Goal: Information Seeking & Learning: Find specific fact

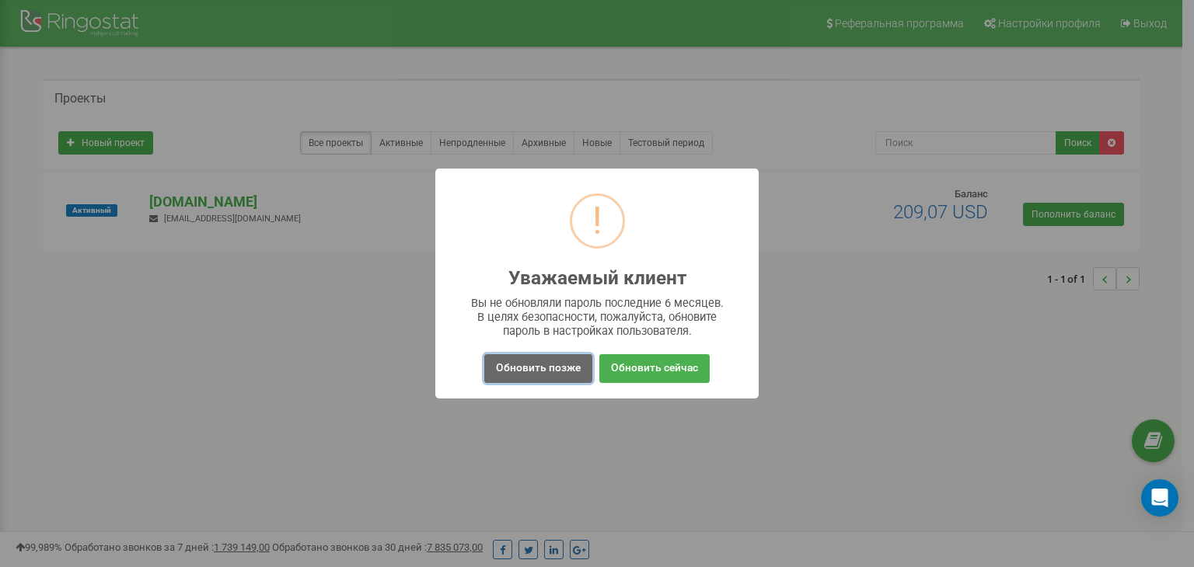
click at [566, 371] on button "Обновить позже" at bounding box center [538, 368] width 108 height 29
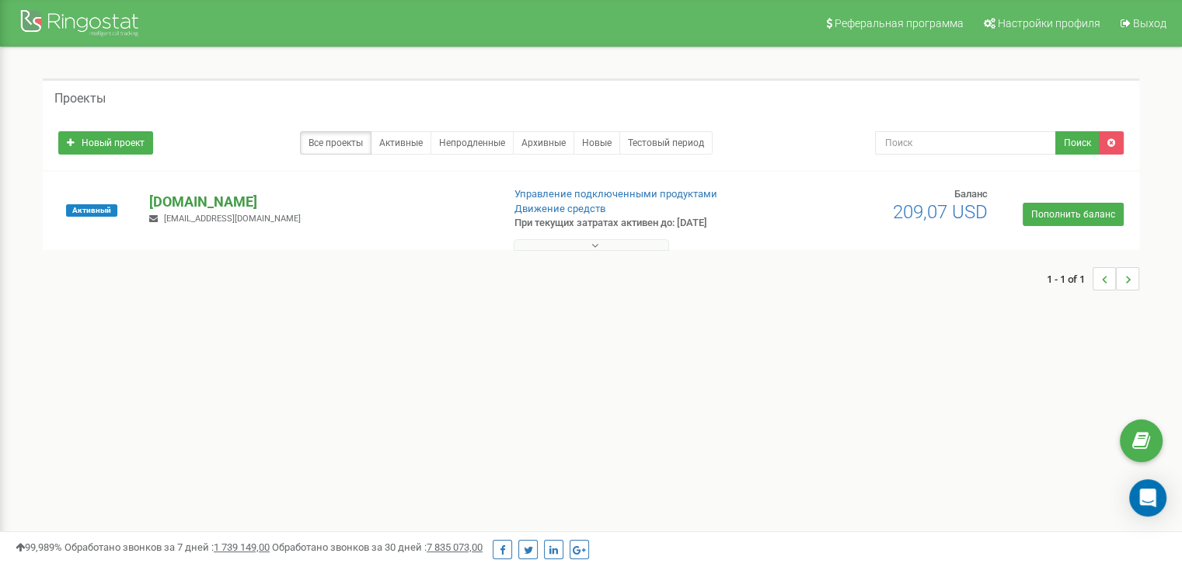
click at [191, 209] on p "[DOMAIN_NAME]" at bounding box center [319, 202] width 340 height 20
click at [194, 203] on p "[DOMAIN_NAME]" at bounding box center [319, 202] width 340 height 20
click at [577, 252] on div "1 - 1 of 1" at bounding box center [591, 279] width 1097 height 54
click at [575, 247] on button at bounding box center [591, 245] width 155 height 12
click at [209, 202] on p "[DOMAIN_NAME]" at bounding box center [319, 202] width 340 height 20
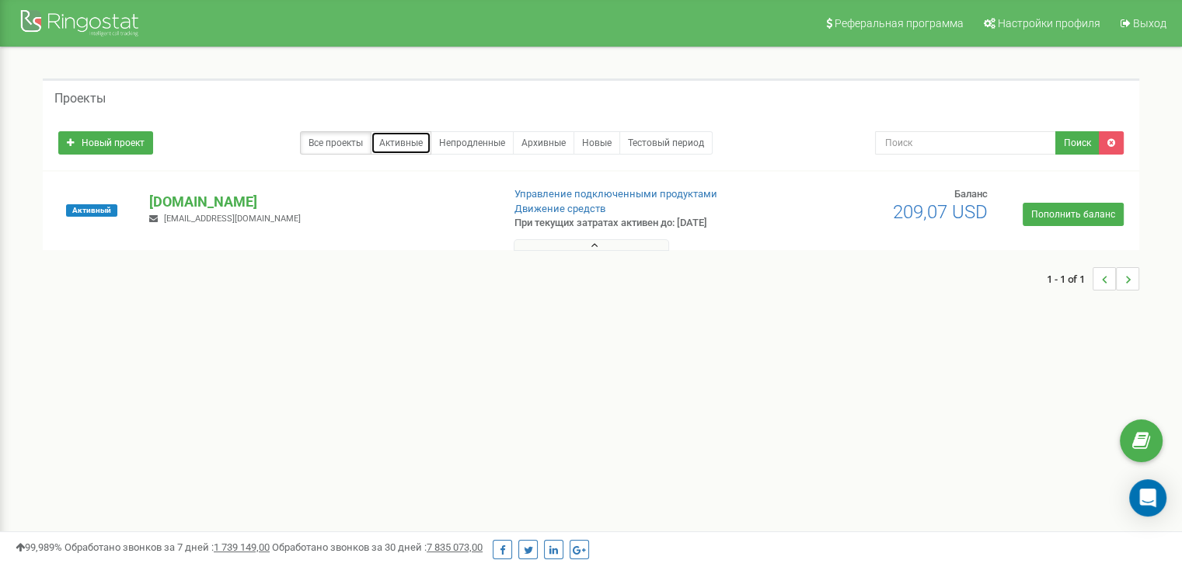
click at [399, 142] on link "Активные" at bounding box center [401, 142] width 61 height 23
click at [174, 203] on p "[DOMAIN_NAME]" at bounding box center [319, 202] width 340 height 20
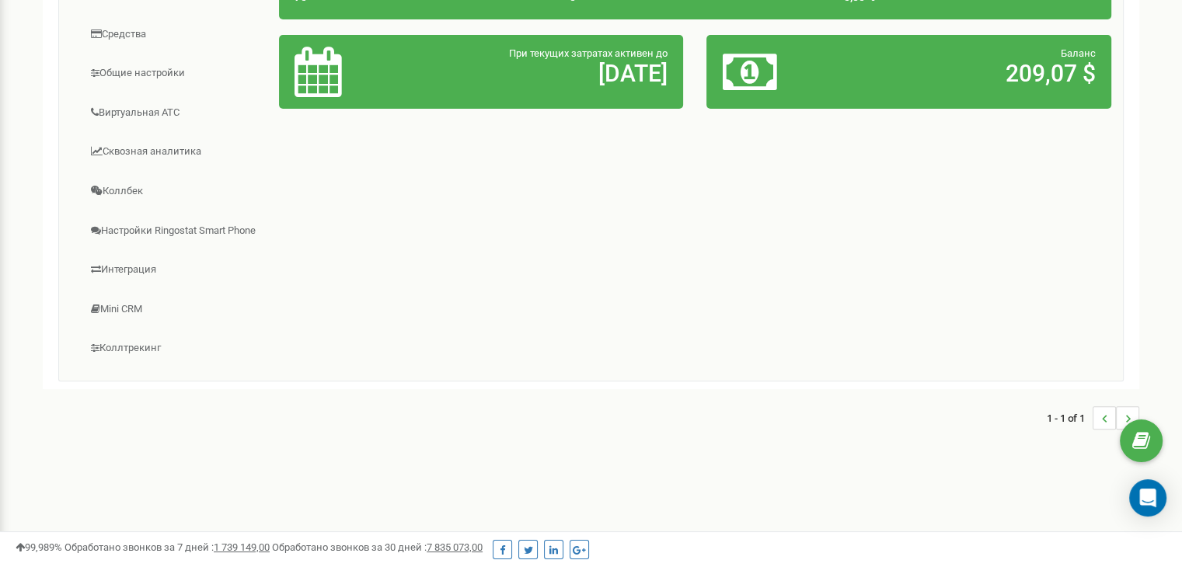
scroll to position [132, 0]
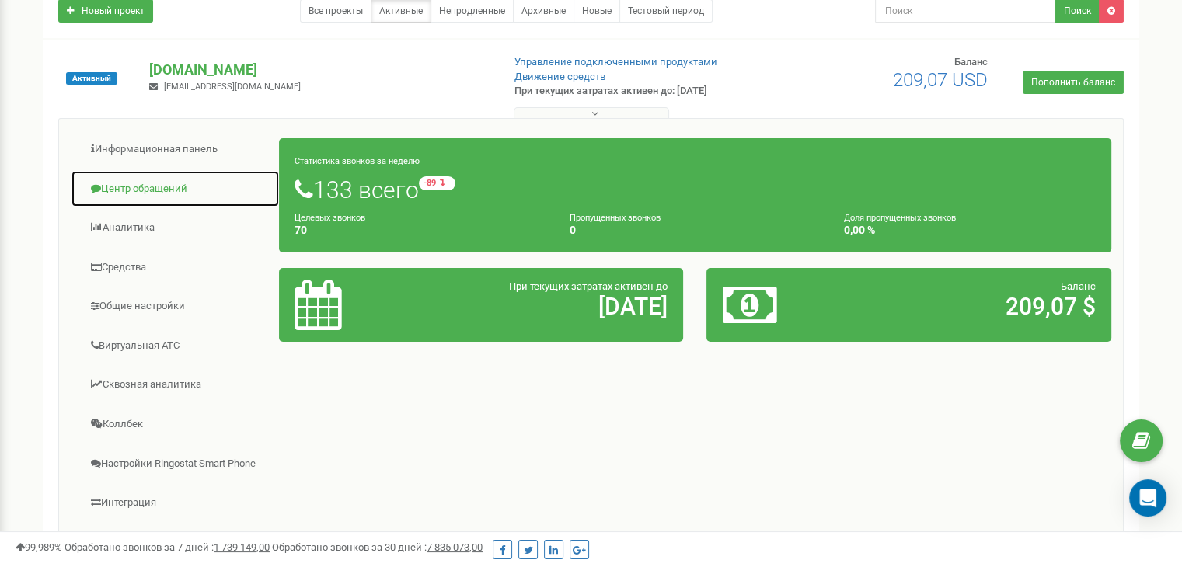
click at [141, 183] on link "Центр обращений" at bounding box center [175, 189] width 209 height 38
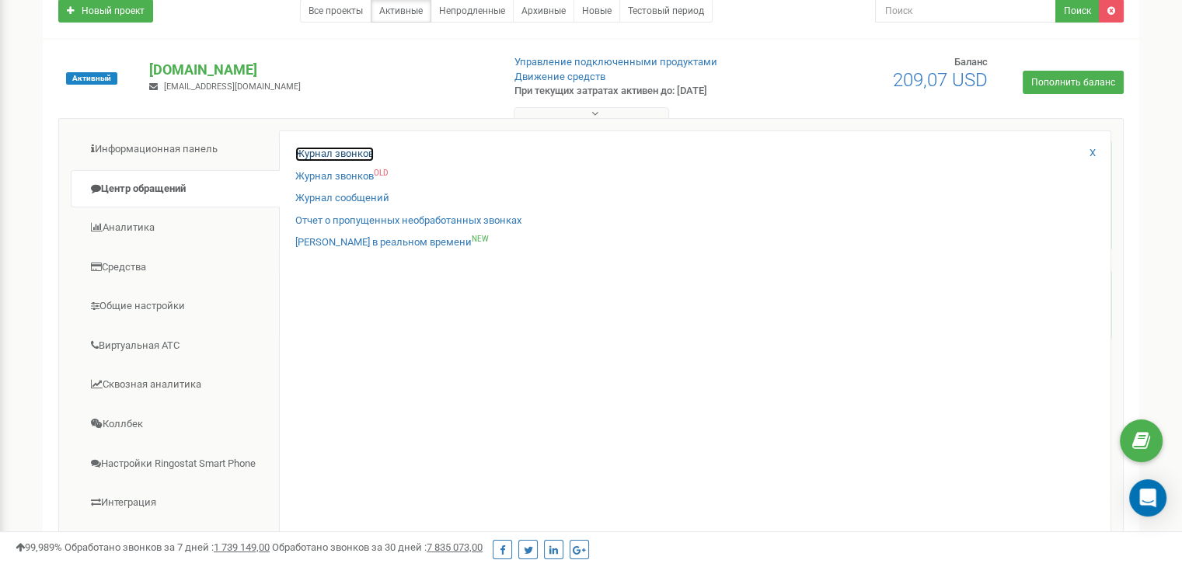
click at [344, 152] on link "Журнал звонков" at bounding box center [334, 154] width 78 height 15
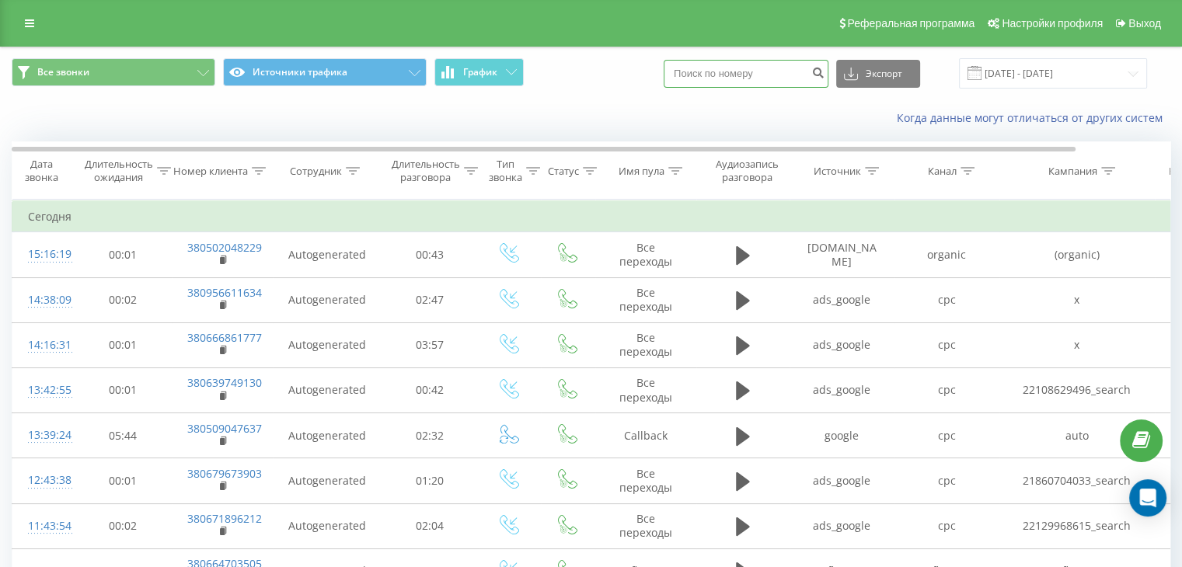
click at [755, 78] on input at bounding box center [746, 74] width 165 height 28
paste input "467"
type input "4"
paste input "380674598464"
type input "380674598464"
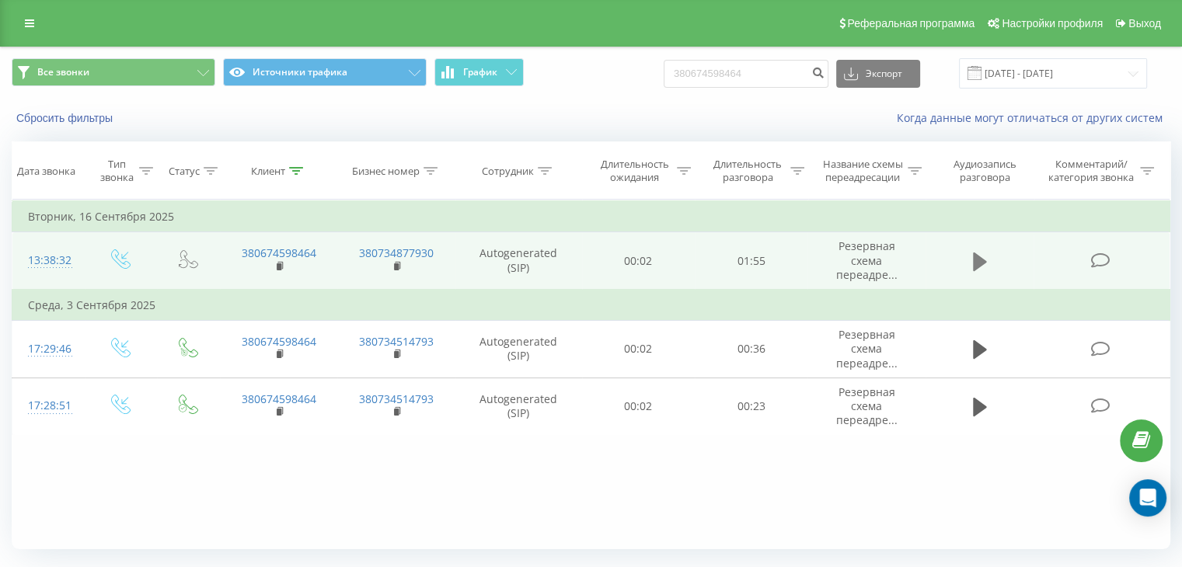
click at [980, 262] on icon at bounding box center [980, 261] width 14 height 19
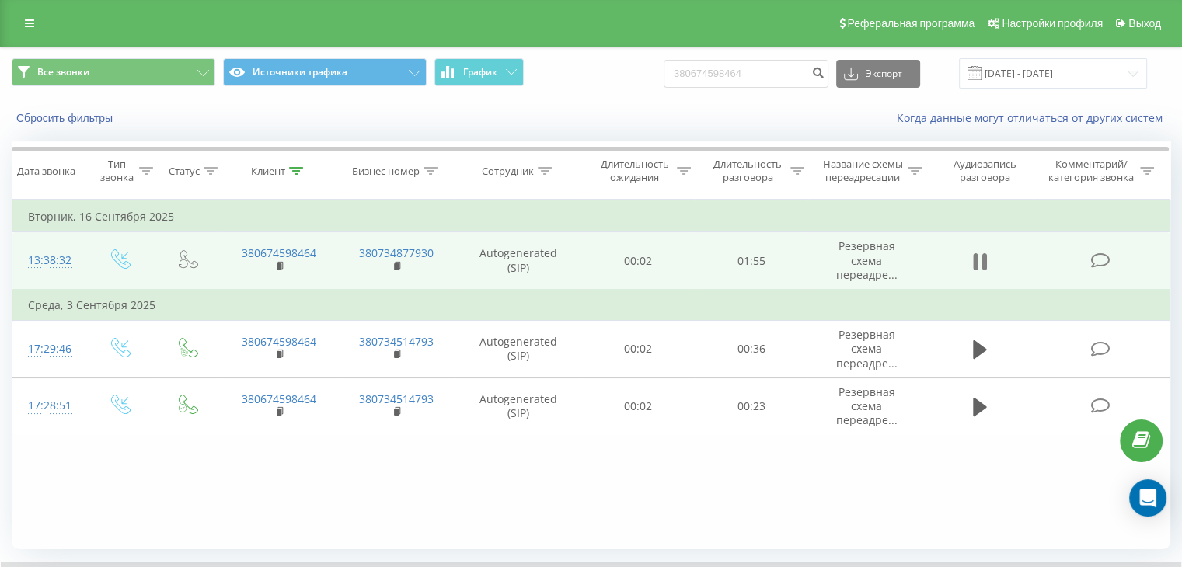
click at [982, 259] on icon at bounding box center [980, 262] width 14 height 22
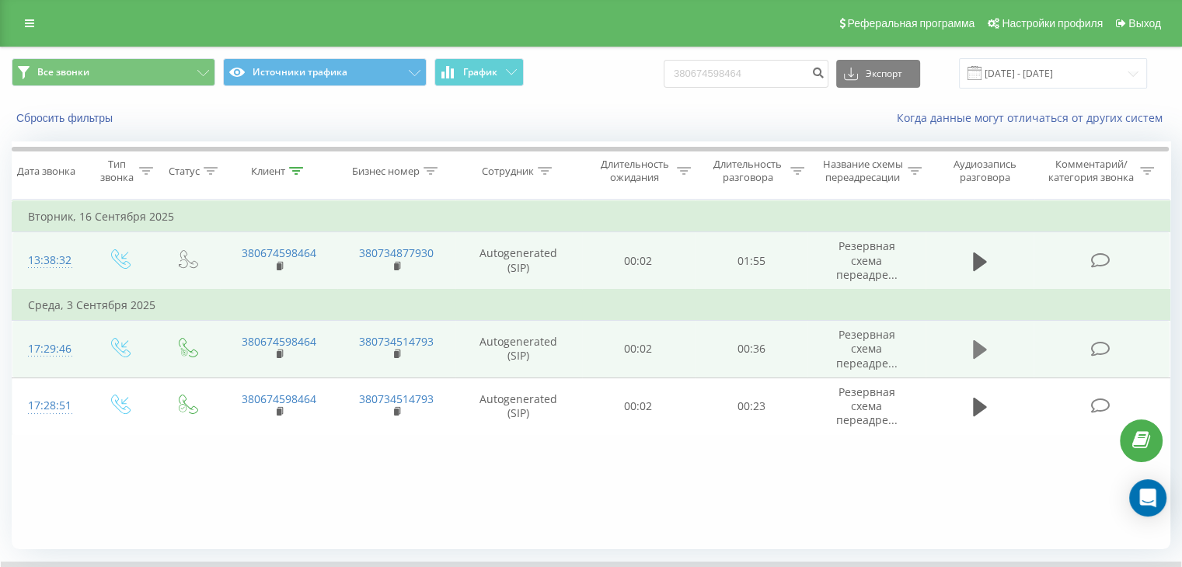
click at [976, 349] on icon at bounding box center [980, 349] width 14 height 19
click at [980, 351] on icon at bounding box center [980, 350] width 14 height 22
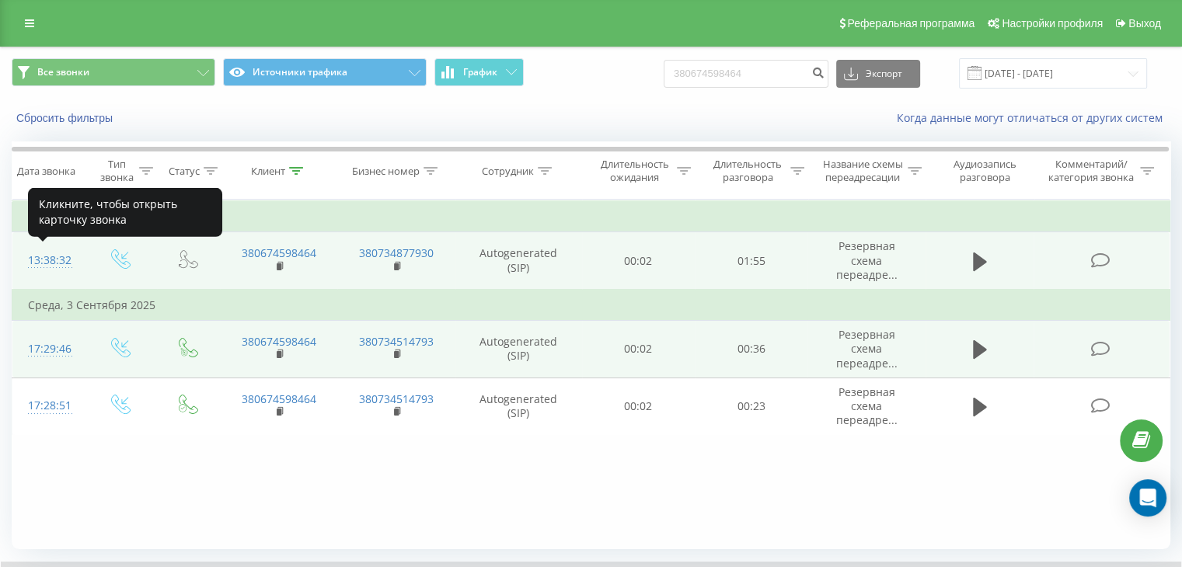
click at [46, 260] on div "13:38:32" at bounding box center [48, 261] width 41 height 30
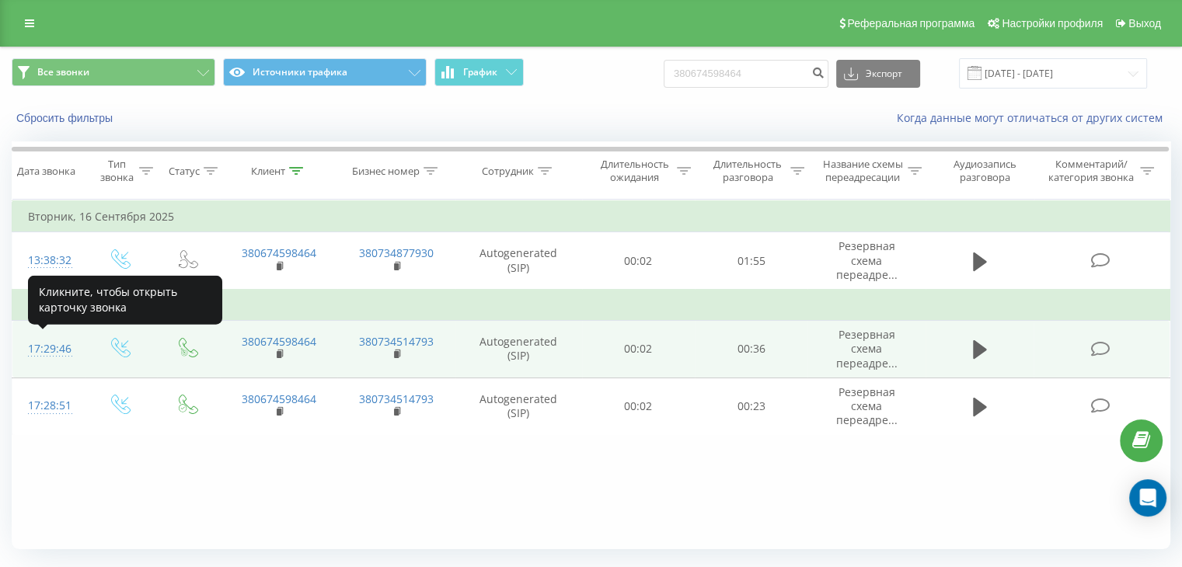
click at [49, 350] on div "17:29:46" at bounding box center [48, 349] width 41 height 30
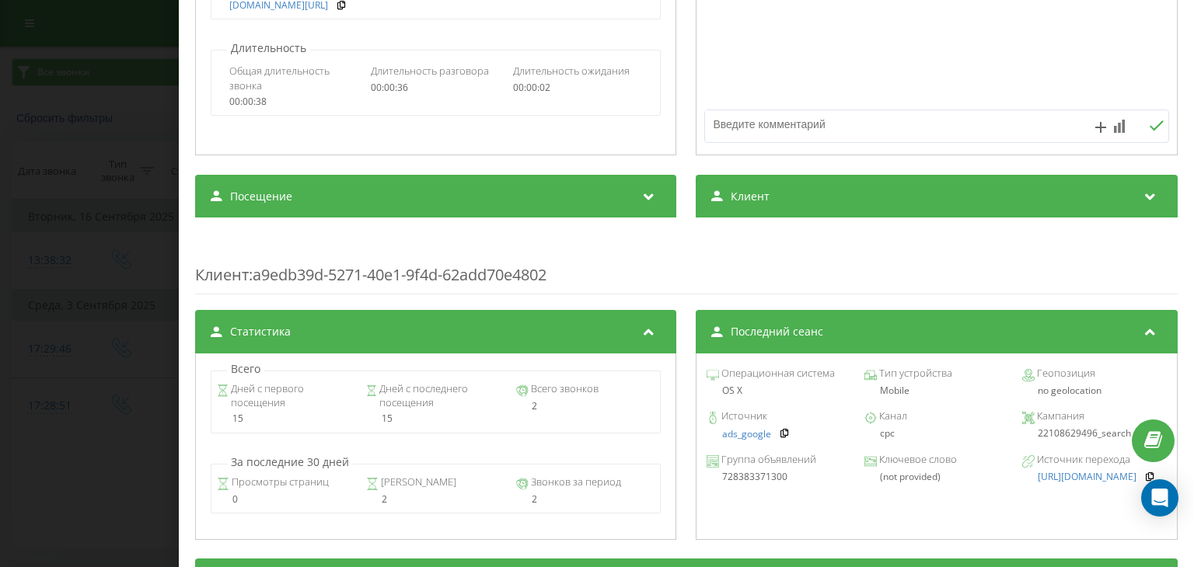
scroll to position [466, 0]
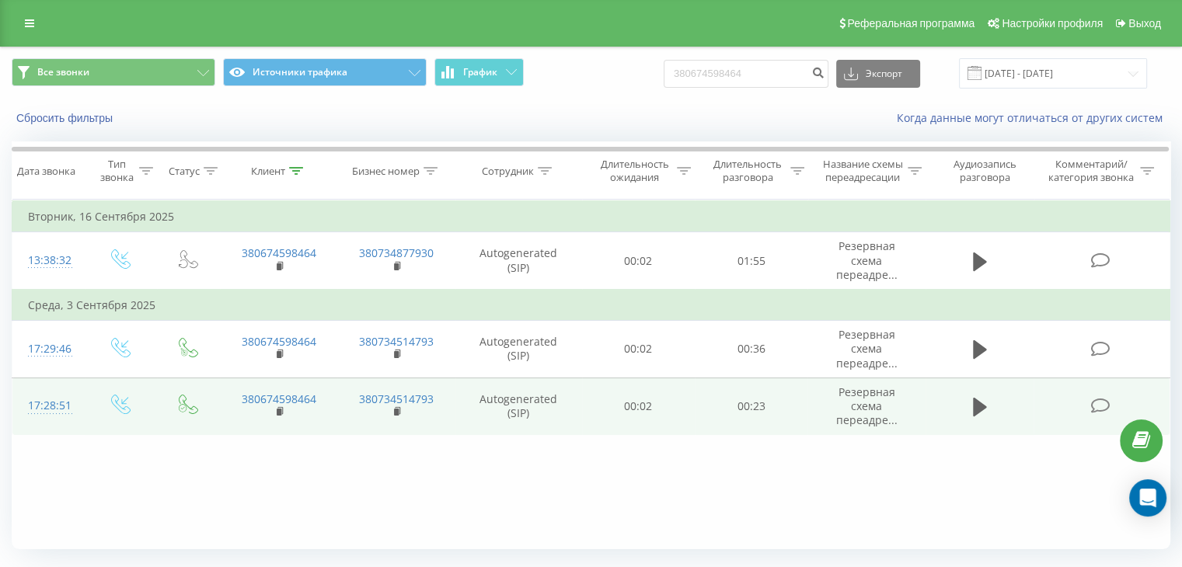
click at [59, 405] on div "17:28:51" at bounding box center [48, 406] width 41 height 30
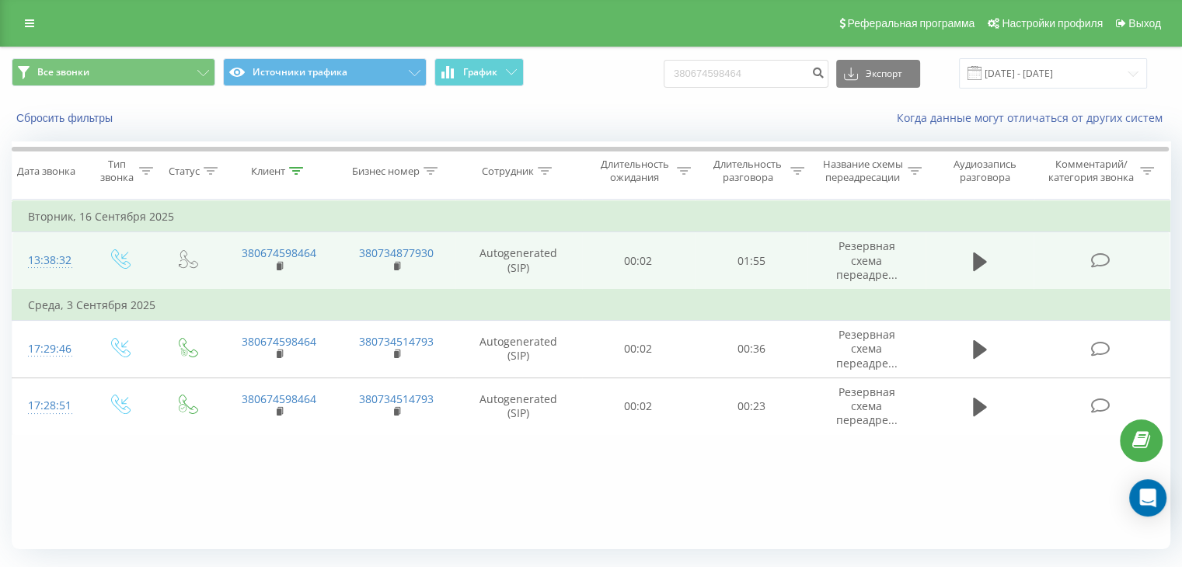
click at [123, 256] on icon at bounding box center [120, 258] width 19 height 19
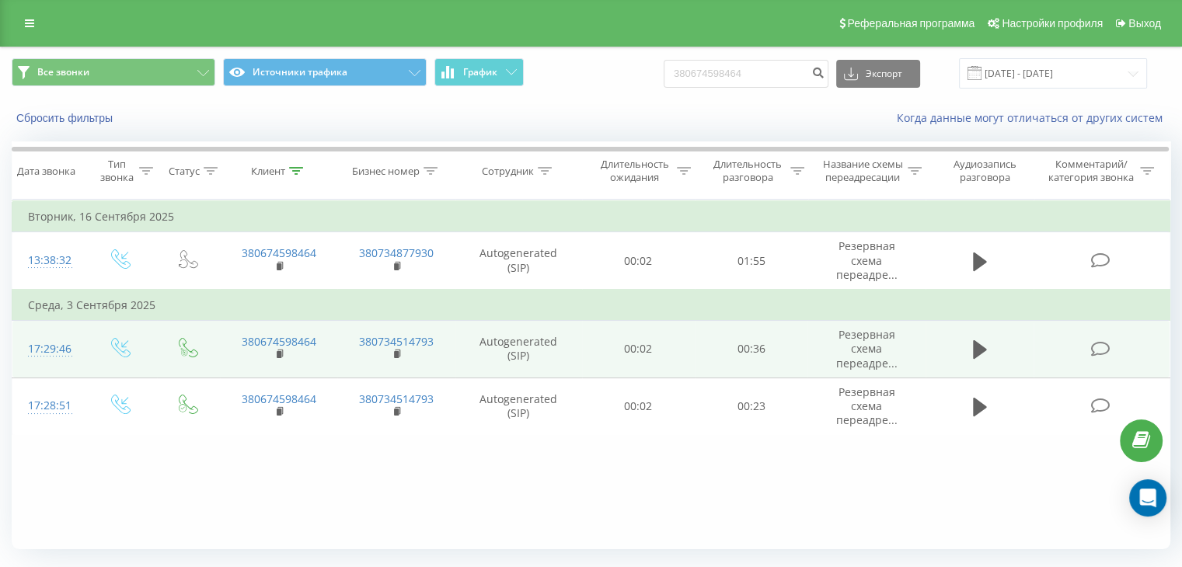
click at [123, 348] on icon at bounding box center [120, 347] width 19 height 19
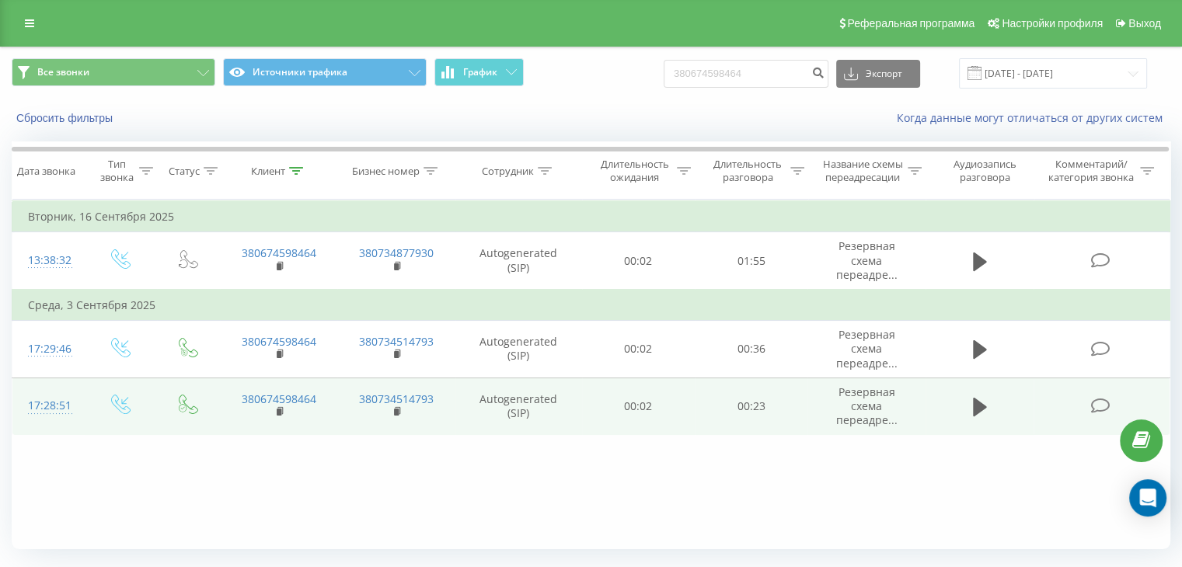
click at [118, 407] on icon at bounding box center [120, 404] width 19 height 19
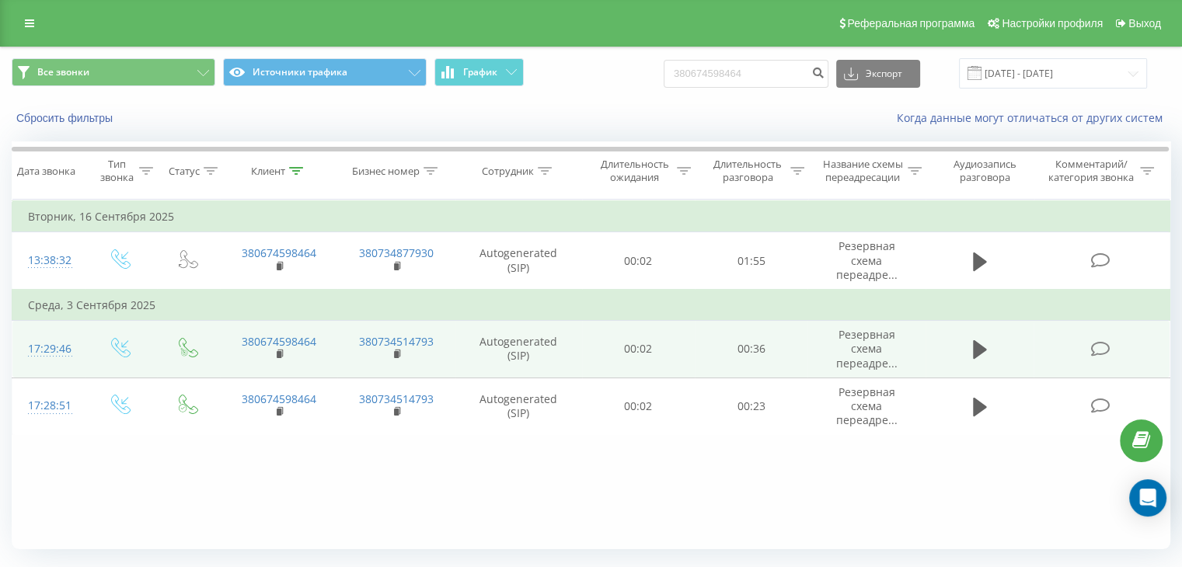
click at [109, 346] on td at bounding box center [121, 350] width 72 height 58
click at [117, 349] on icon at bounding box center [120, 347] width 19 height 19
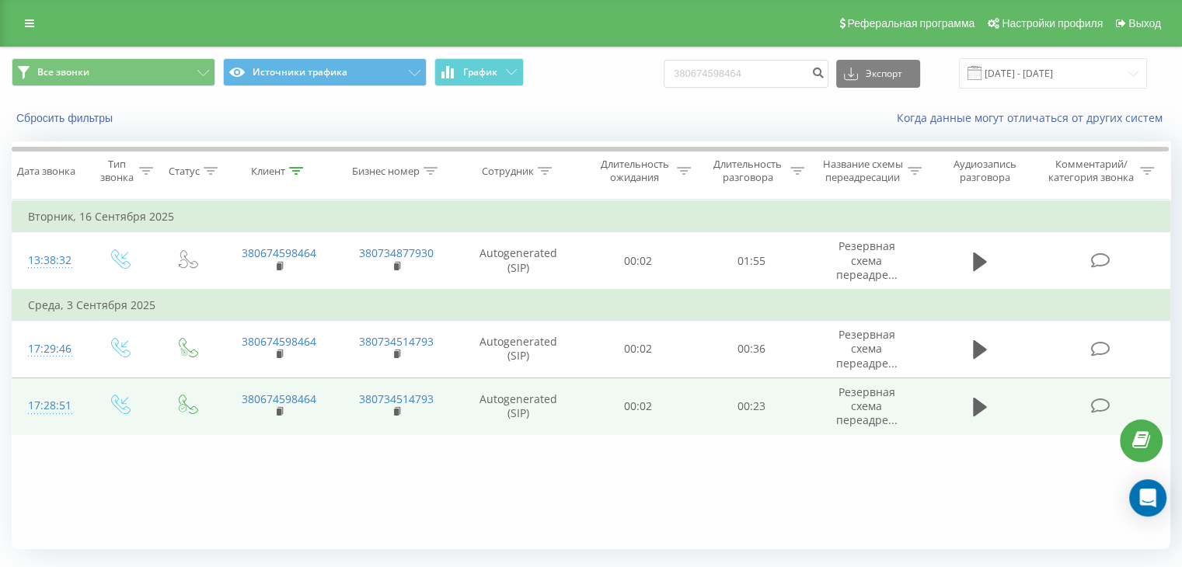
click at [120, 408] on icon at bounding box center [120, 404] width 19 height 19
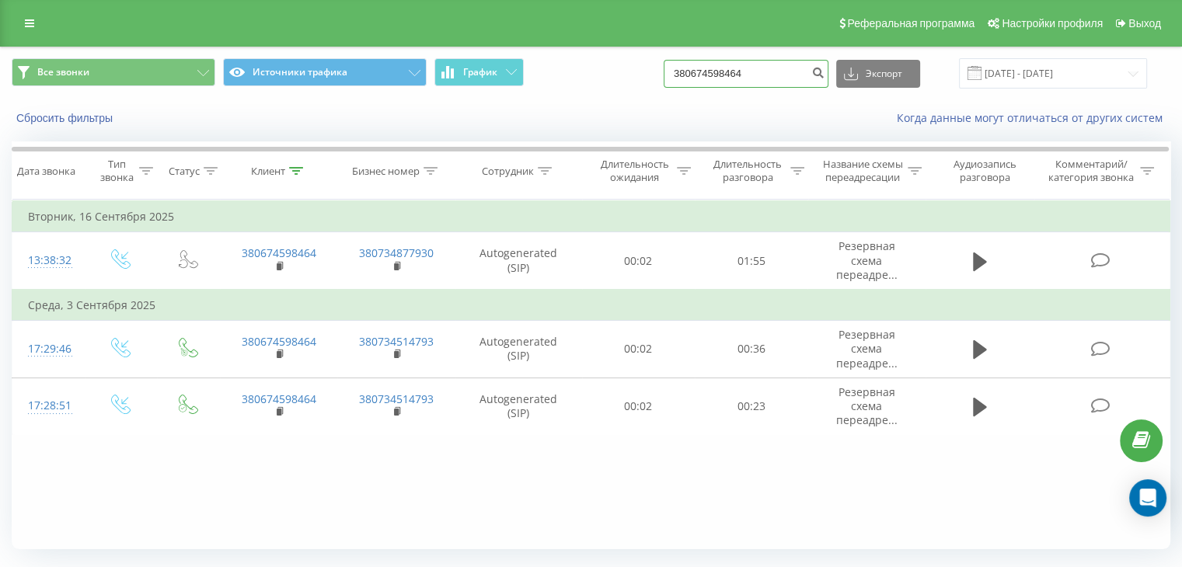
click at [726, 70] on input "380674598464" at bounding box center [746, 74] width 165 height 28
drag, startPoint x: 769, startPoint y: 78, endPoint x: 692, endPoint y: 78, distance: 76.2
click at [693, 78] on input "380674598464" at bounding box center [746, 74] width 165 height 28
paste input "961676910"
type input "380961676910"
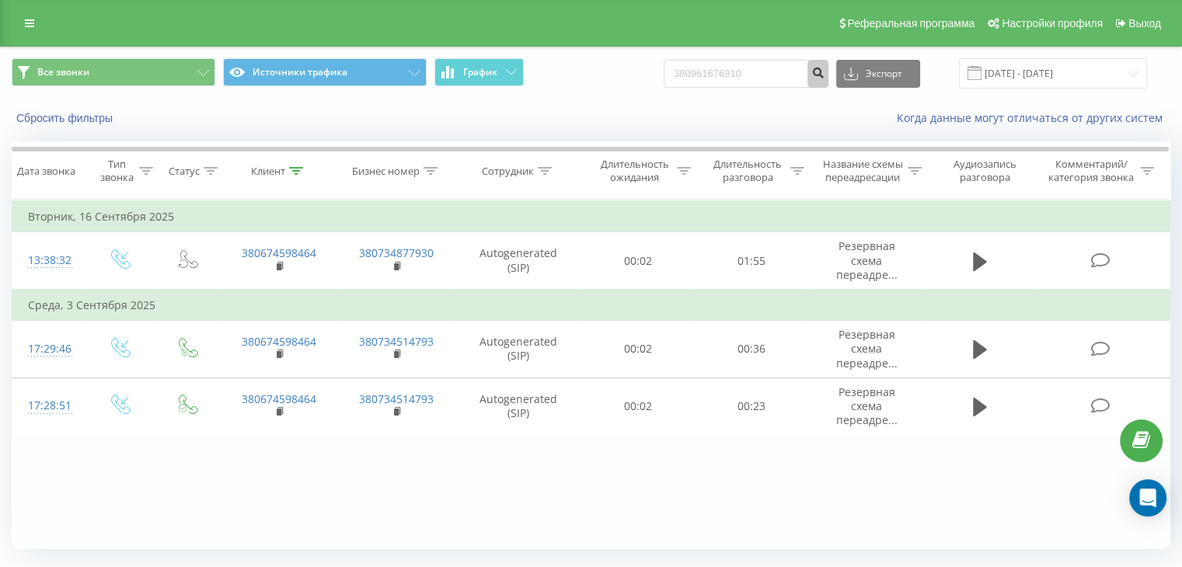
click at [825, 75] on icon "submit" at bounding box center [817, 70] width 13 height 9
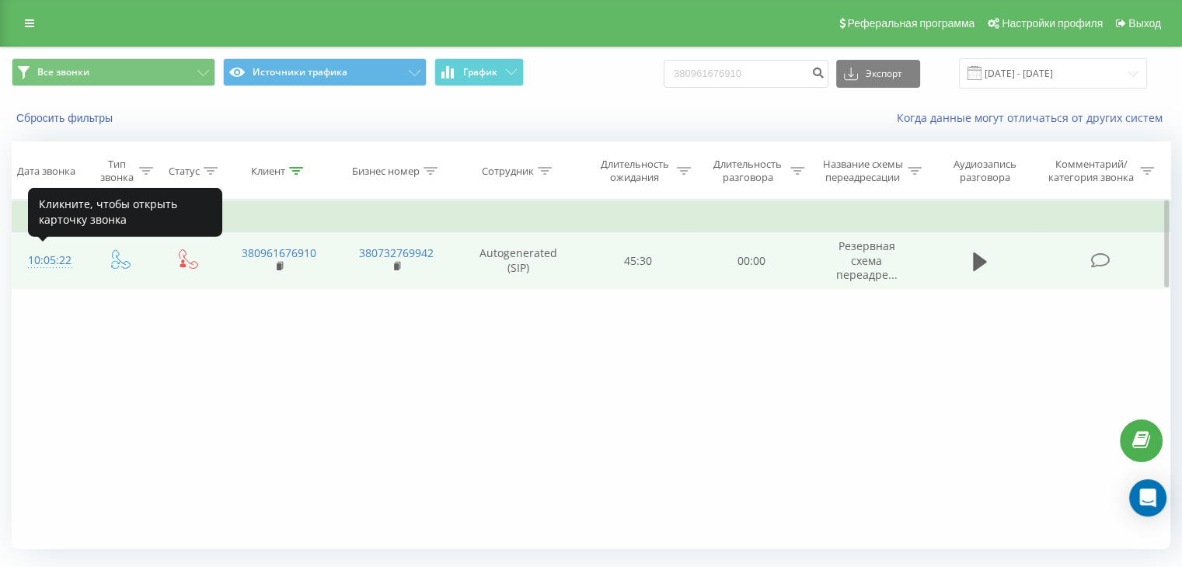
click at [51, 260] on div "10:05:22" at bounding box center [48, 261] width 41 height 30
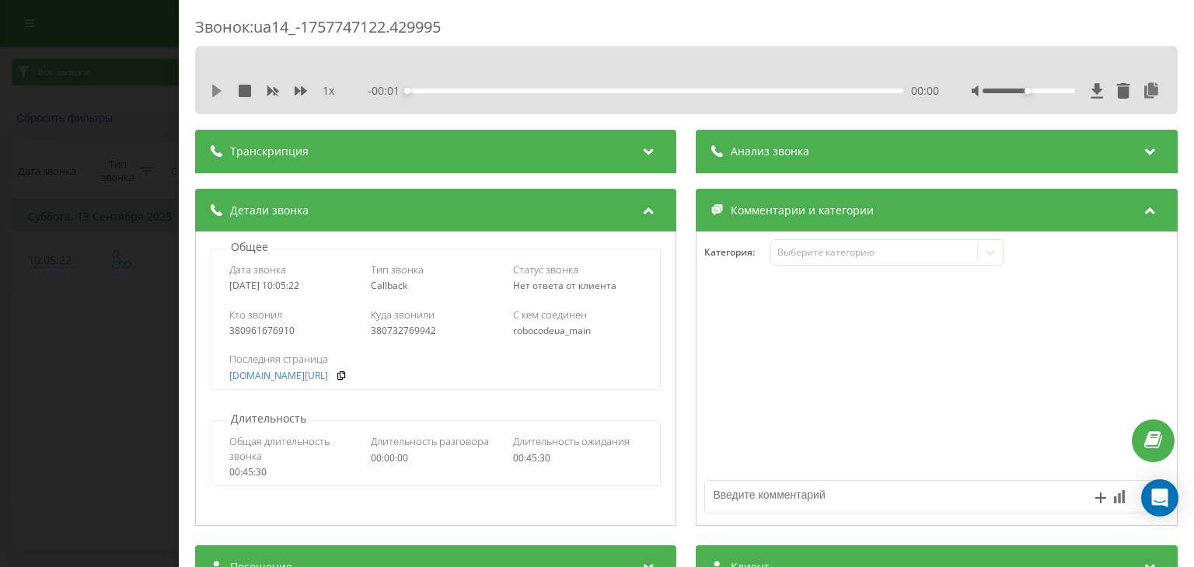
click at [214, 94] on icon at bounding box center [216, 91] width 9 height 12
click at [215, 85] on icon at bounding box center [213, 91] width 3 height 12
click at [216, 85] on icon at bounding box center [217, 91] width 12 height 12
click at [329, 94] on span "1 x" at bounding box center [329, 91] width 12 height 16
click at [326, 93] on span "1 x" at bounding box center [329, 91] width 12 height 16
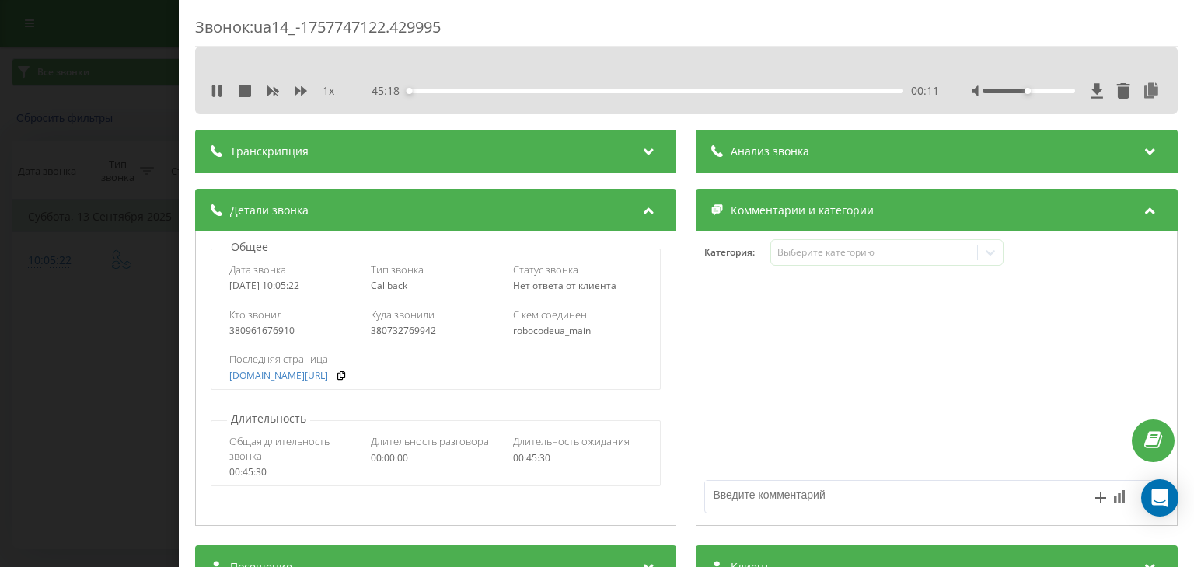
click at [416, 89] on div "00:11" at bounding box center [655, 91] width 495 height 5
click at [430, 91] on div "02:12" at bounding box center [655, 91] width 495 height 5
click at [441, 91] on div "00:00" at bounding box center [655, 91] width 495 height 5
click at [332, 91] on span "1 x" at bounding box center [329, 91] width 12 height 16
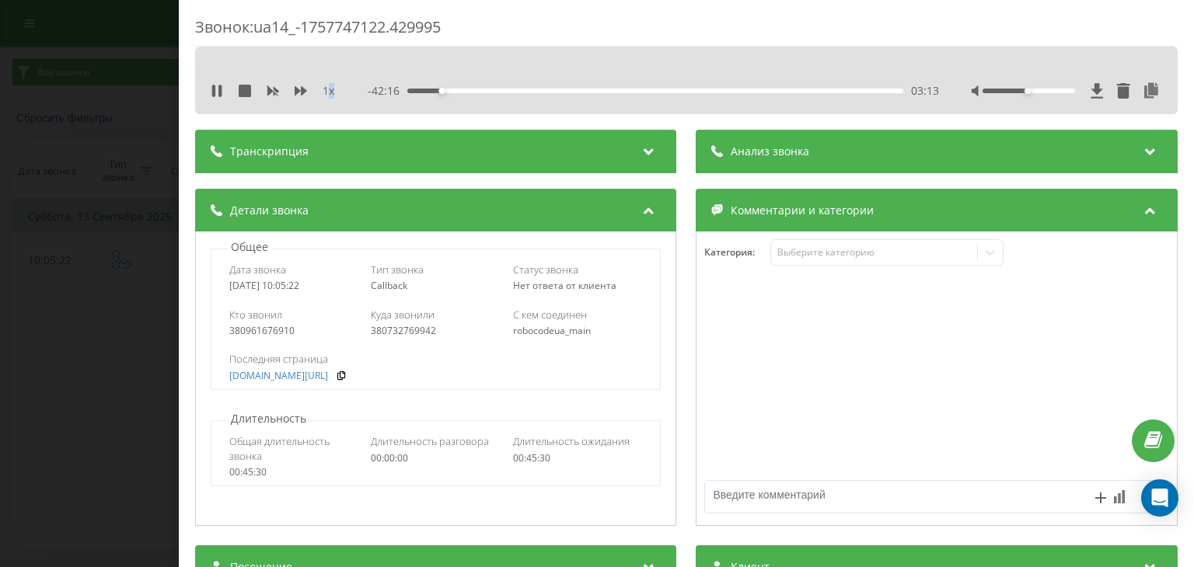
drag, startPoint x: 327, startPoint y: 91, endPoint x: 339, endPoint y: 92, distance: 11.7
click at [339, 92] on div "1 x" at bounding box center [281, 91] width 140 height 16
drag, startPoint x: 484, startPoint y: 92, endPoint x: 497, endPoint y: 94, distance: 12.5
click at [490, 94] on div "- 38:13 07:16 07:16" at bounding box center [653, 91] width 570 height 16
drag, startPoint x: 587, startPoint y: 90, endPoint x: 624, endPoint y: 90, distance: 37.3
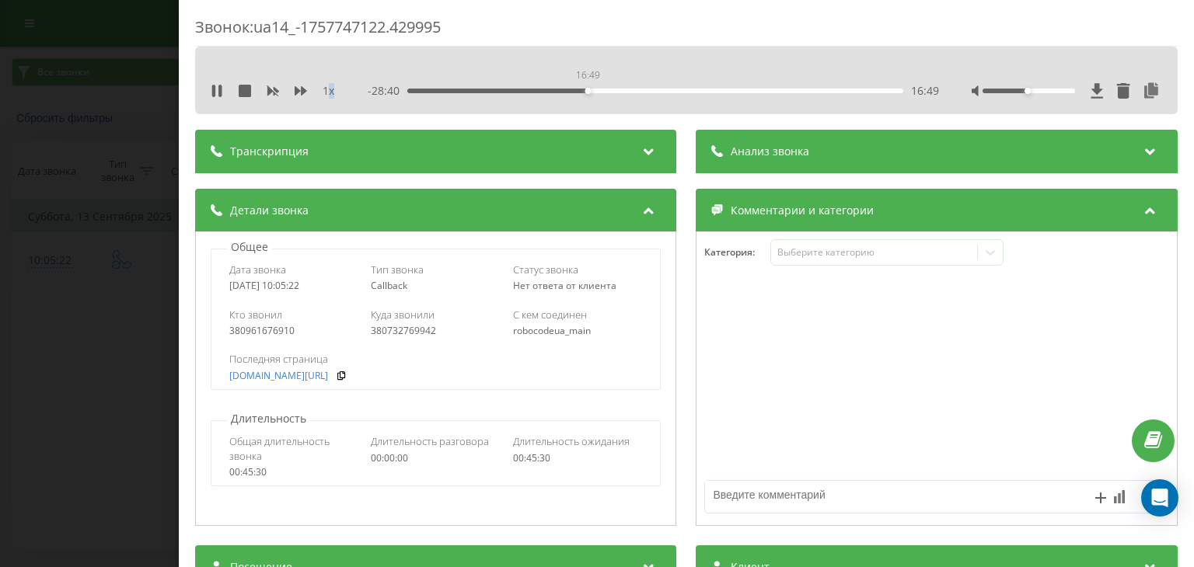
click at [588, 90] on div "16:49" at bounding box center [655, 91] width 495 height 5
click at [738, 91] on div "16:55" at bounding box center [655, 91] width 495 height 5
click at [249, 87] on icon at bounding box center [245, 91] width 12 height 12
drag, startPoint x: 407, startPoint y: 91, endPoint x: 395, endPoint y: 92, distance: 12.5
click at [395, 92] on div "- 45:29 00:00 00:00" at bounding box center [653, 91] width 570 height 16
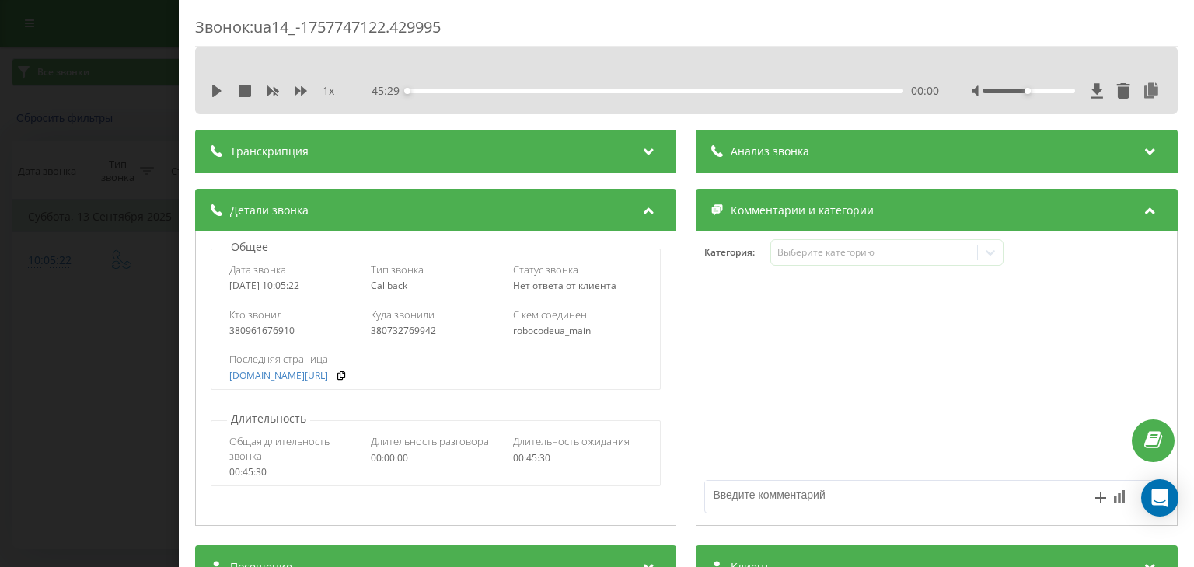
click at [878, 85] on div "- 45:29 00:00 00:00" at bounding box center [653, 91] width 570 height 16
drag, startPoint x: 881, startPoint y: 89, endPoint x: 871, endPoint y: 92, distance: 10.6
click at [877, 92] on div "00:00" at bounding box center [655, 91] width 495 height 5
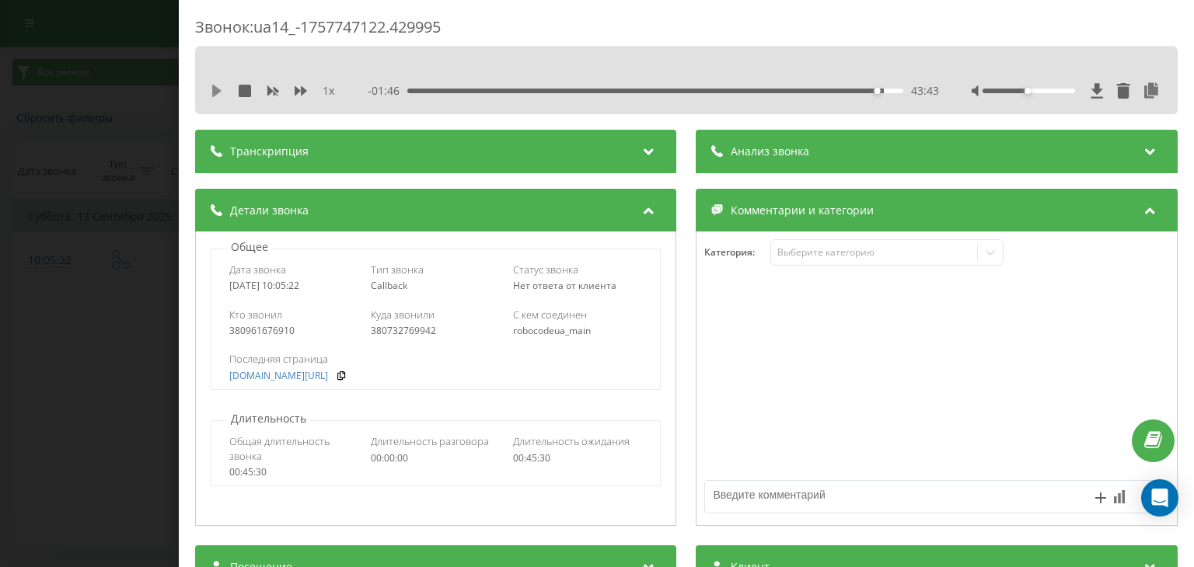
click at [218, 90] on icon at bounding box center [216, 91] width 9 height 12
click at [885, 91] on div "44:35" at bounding box center [655, 91] width 495 height 5
click at [248, 96] on icon at bounding box center [245, 91] width 12 height 12
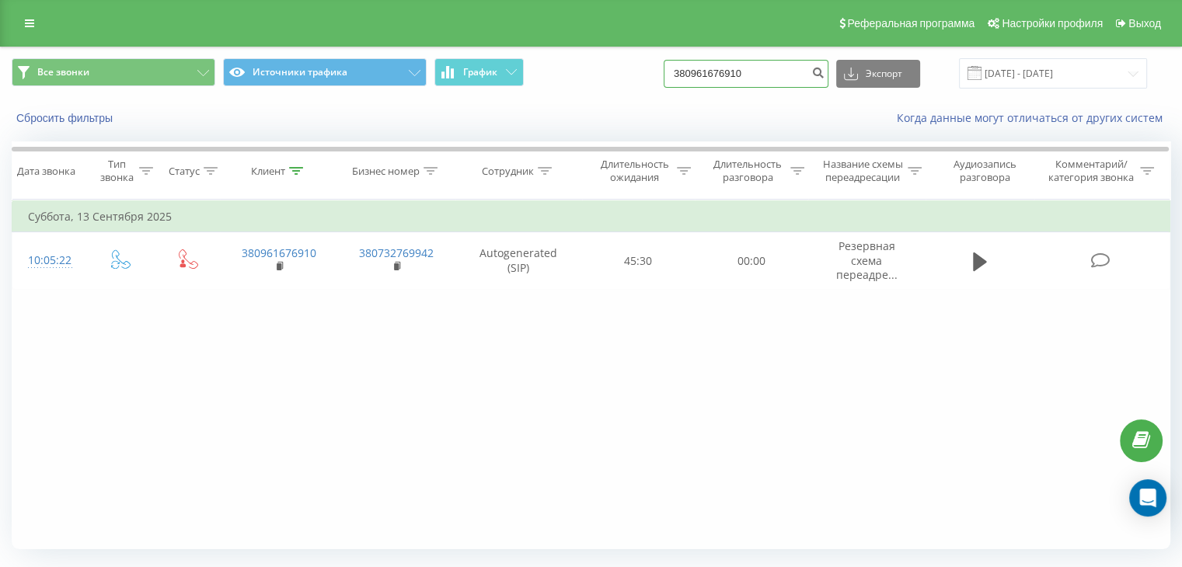
click at [752, 83] on input "380961676910" at bounding box center [746, 74] width 165 height 28
paste input "673162444"
type input "380673162444"
click at [825, 75] on icon "submit" at bounding box center [817, 70] width 13 height 9
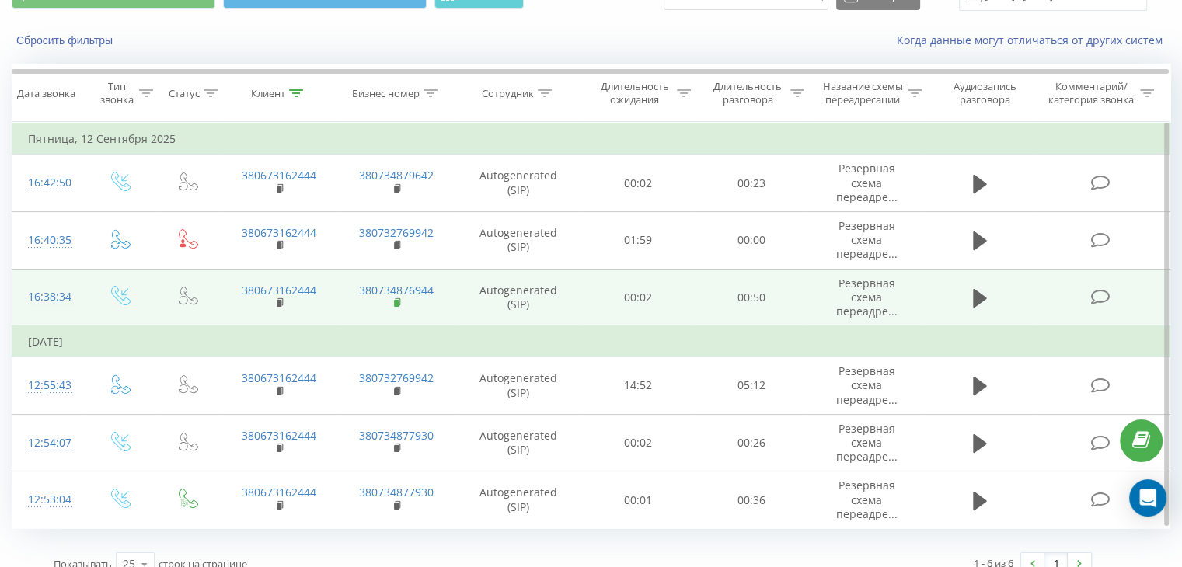
scroll to position [96, 0]
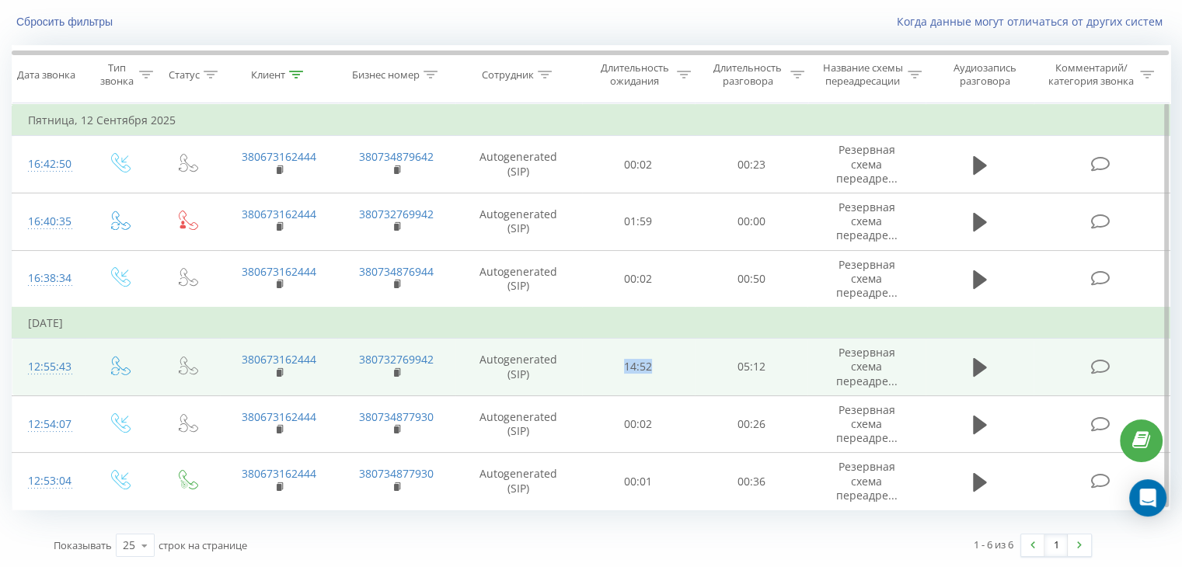
drag, startPoint x: 623, startPoint y: 366, endPoint x: 662, endPoint y: 371, distance: 39.9
click at [662, 371] on td "14:52" at bounding box center [638, 368] width 113 height 58
drag, startPoint x: 740, startPoint y: 368, endPoint x: 768, endPoint y: 368, distance: 28.0
click at [768, 368] on td "05:12" at bounding box center [751, 368] width 113 height 58
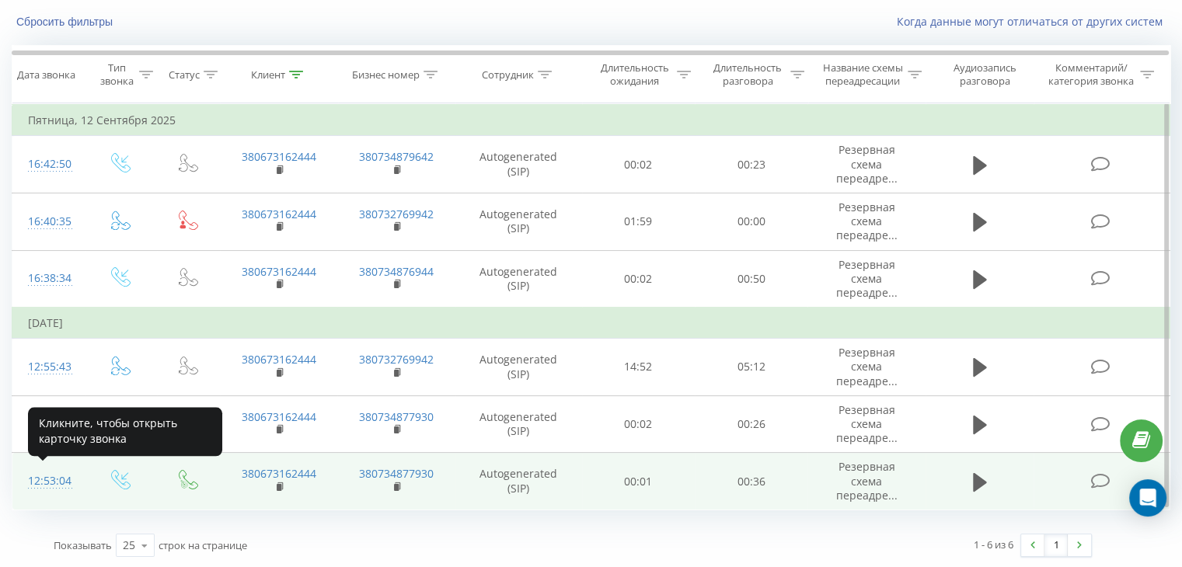
click at [50, 477] on div "12:53:04" at bounding box center [48, 481] width 41 height 30
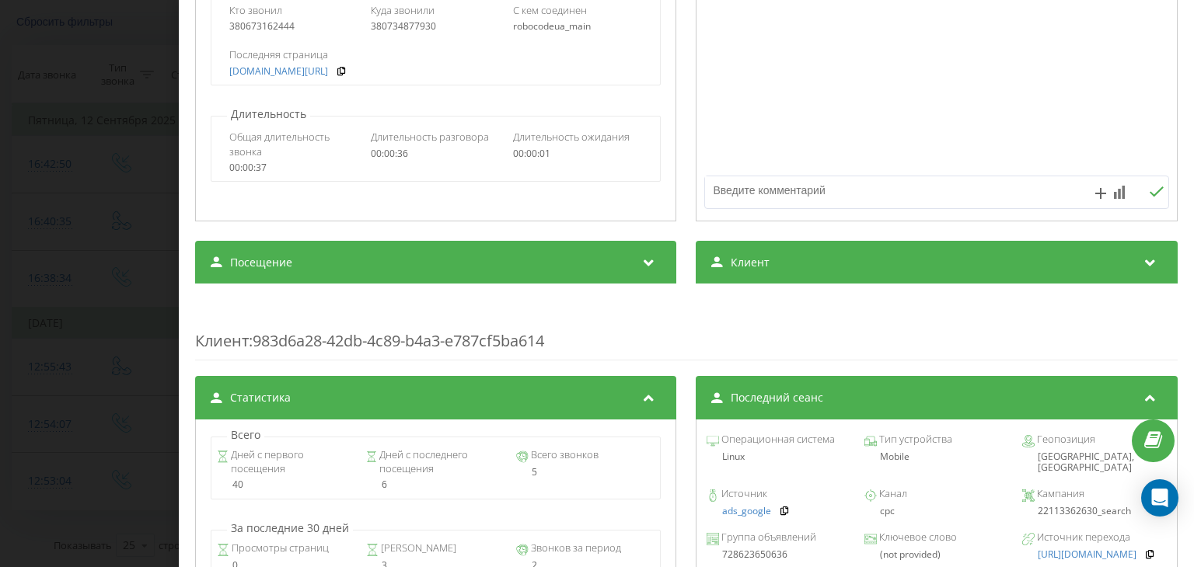
scroll to position [389, 0]
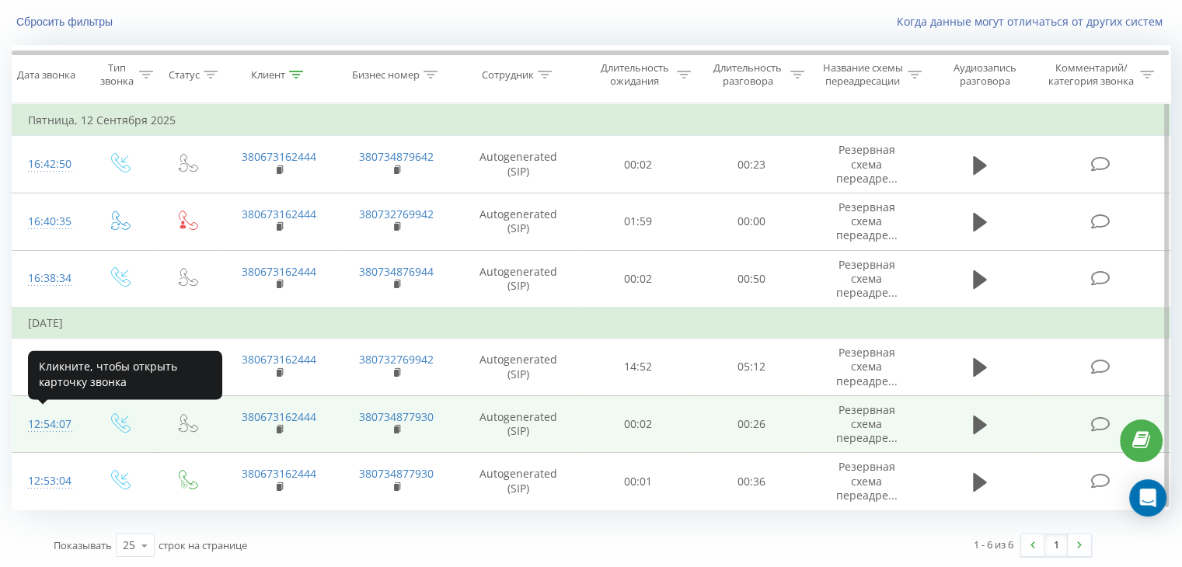
click at [47, 421] on div "12:54:07" at bounding box center [48, 425] width 41 height 30
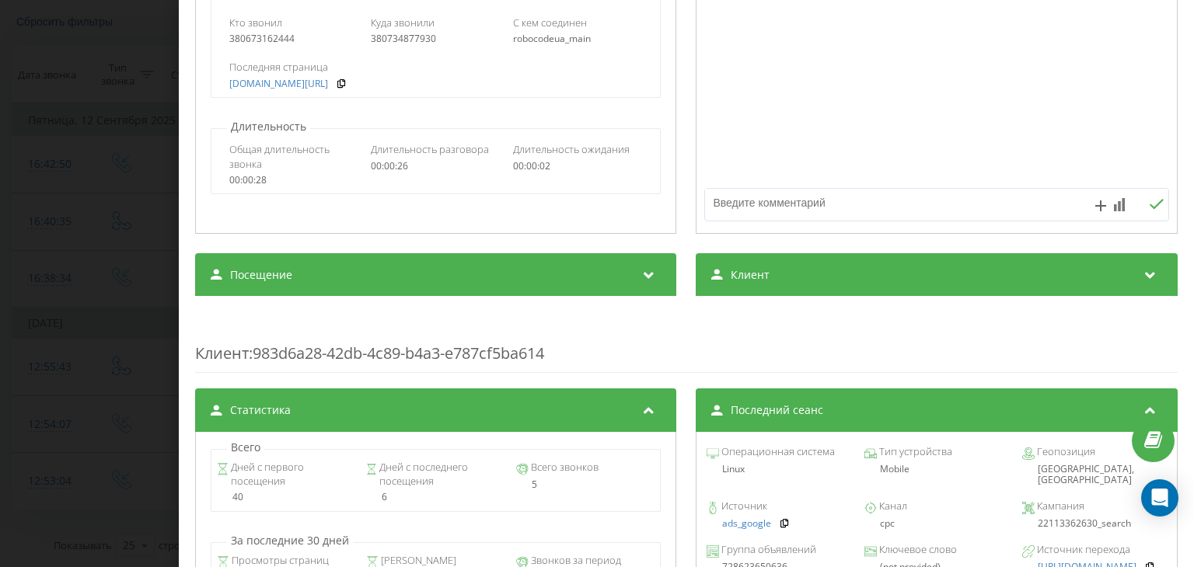
scroll to position [311, 0]
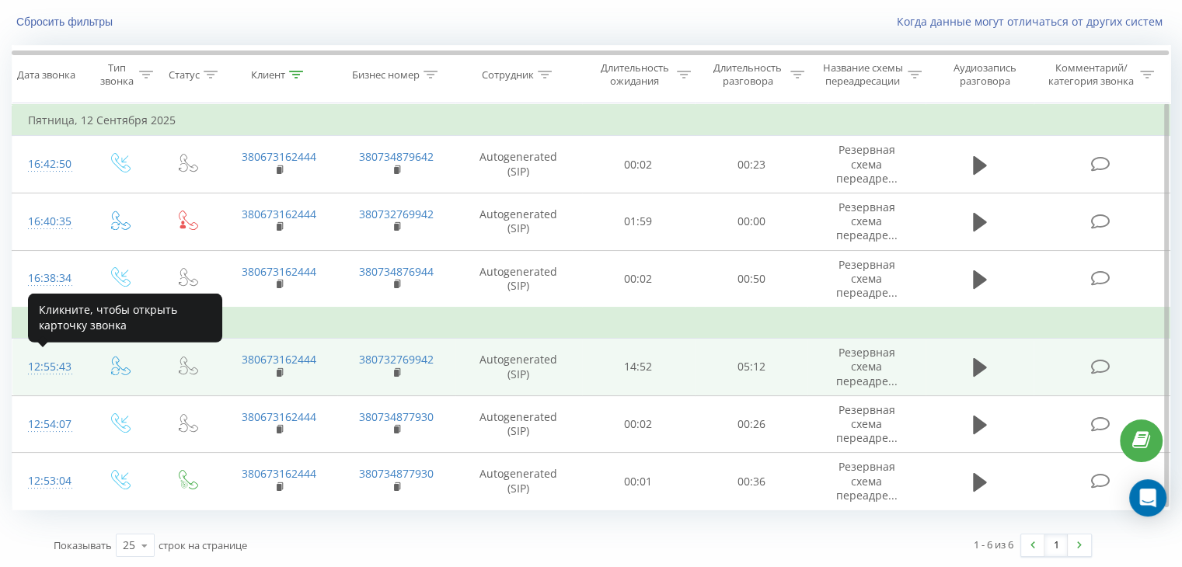
click at [47, 369] on div "12:55:43" at bounding box center [48, 367] width 41 height 30
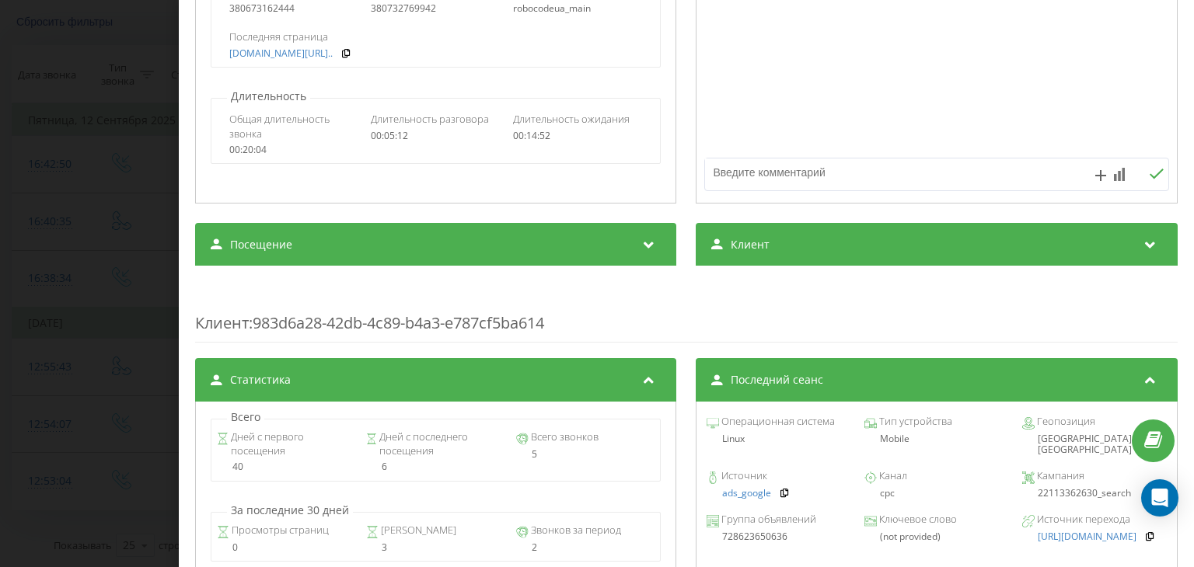
scroll to position [389, 0]
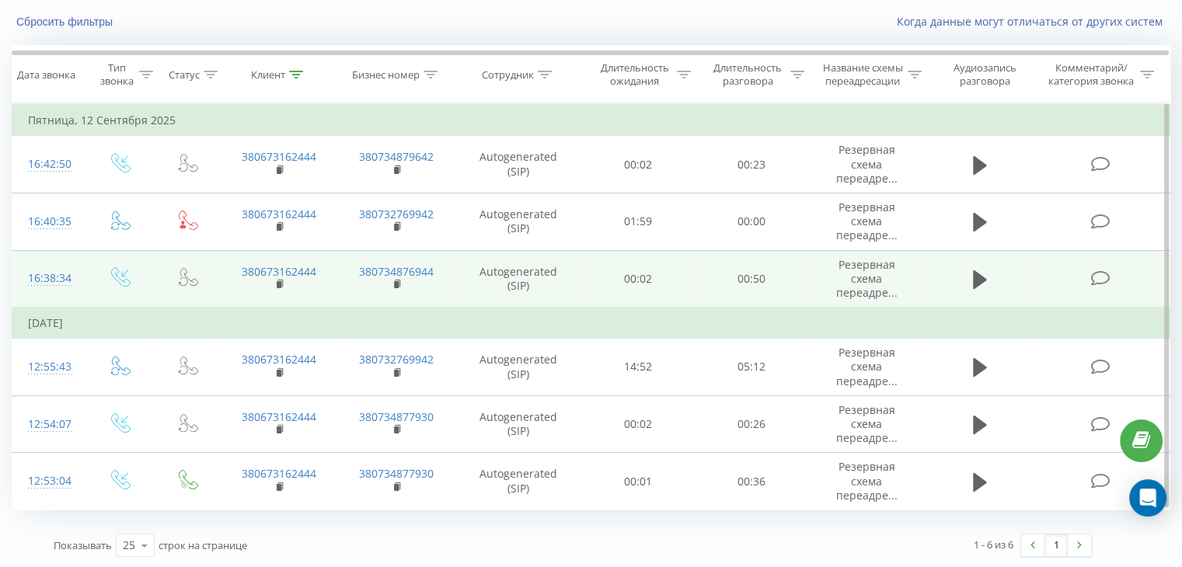
click at [60, 274] on div "16:38:34" at bounding box center [48, 278] width 41 height 30
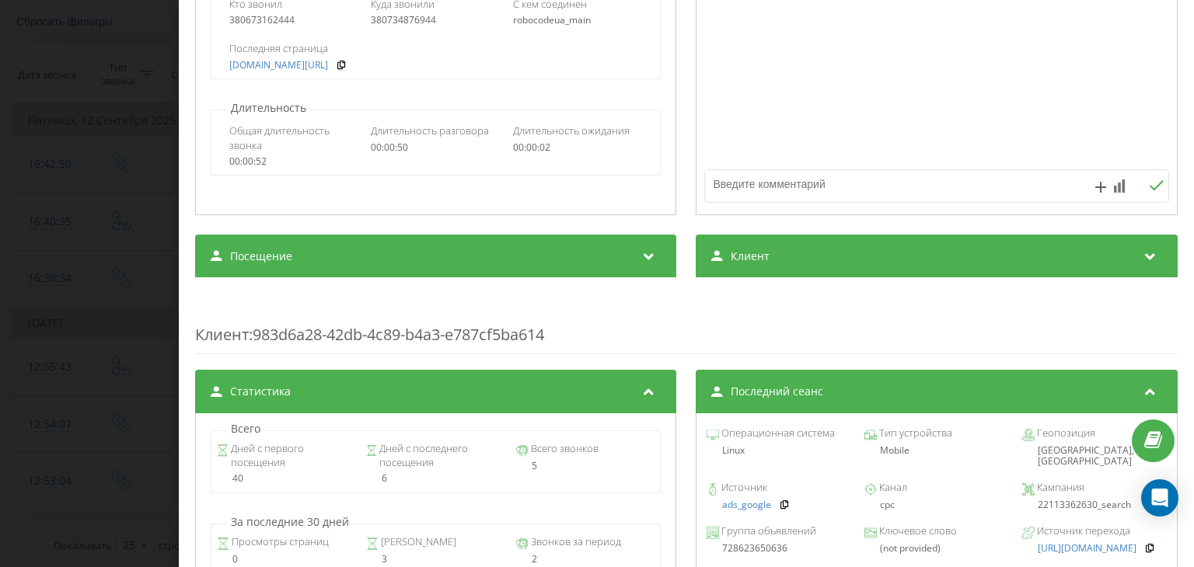
scroll to position [466, 0]
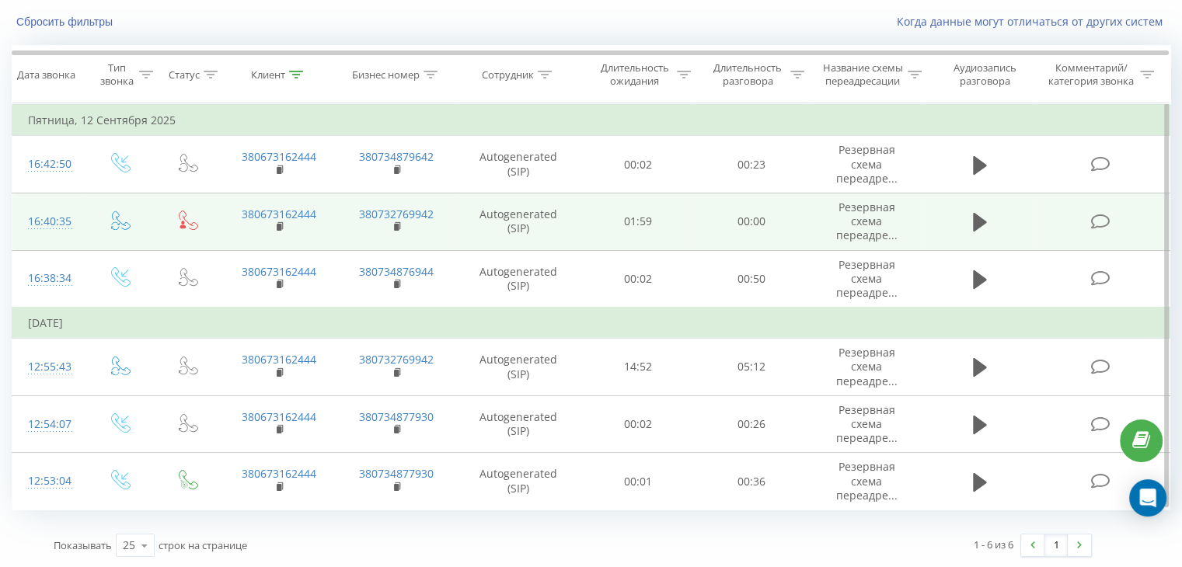
click at [50, 218] on div "16:40:35" at bounding box center [48, 222] width 41 height 30
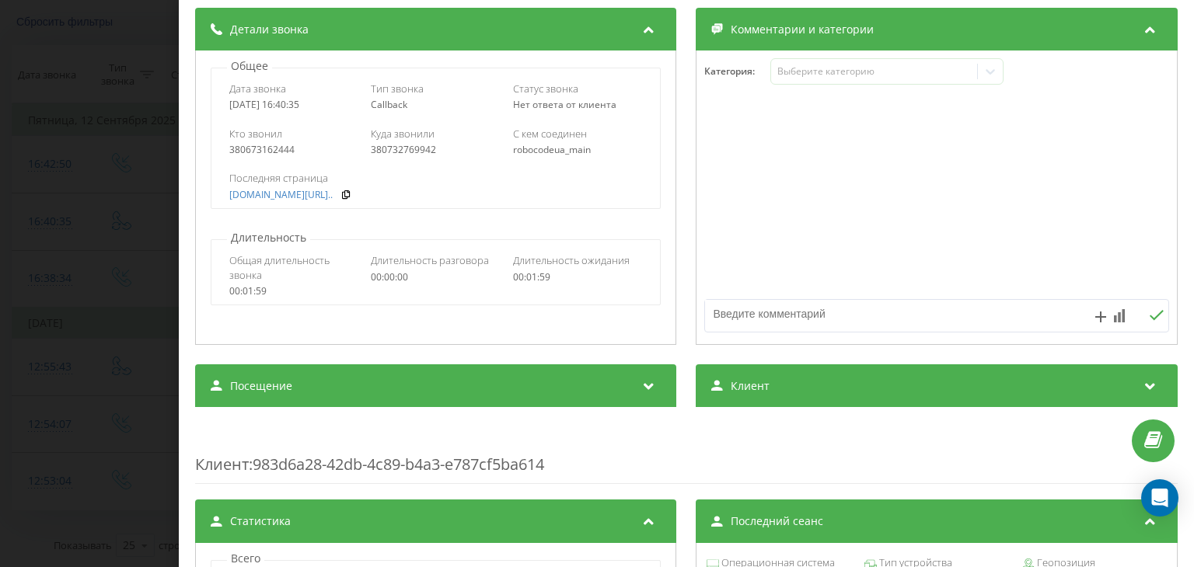
scroll to position [311, 0]
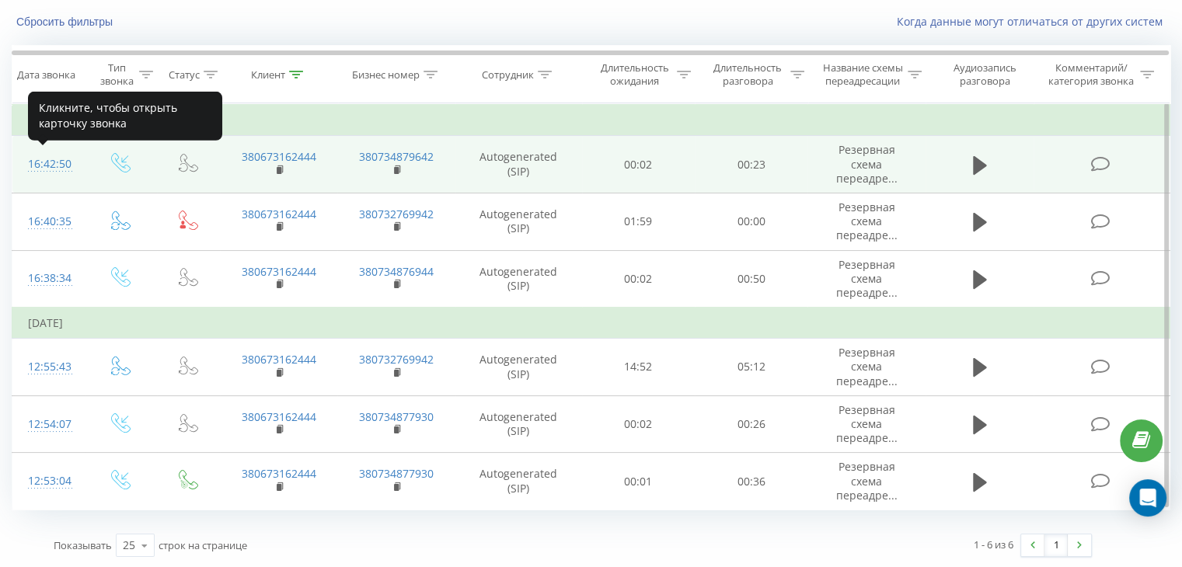
click at [59, 161] on div "16:42:50" at bounding box center [48, 164] width 41 height 30
